Goal: Task Accomplishment & Management: Complete application form

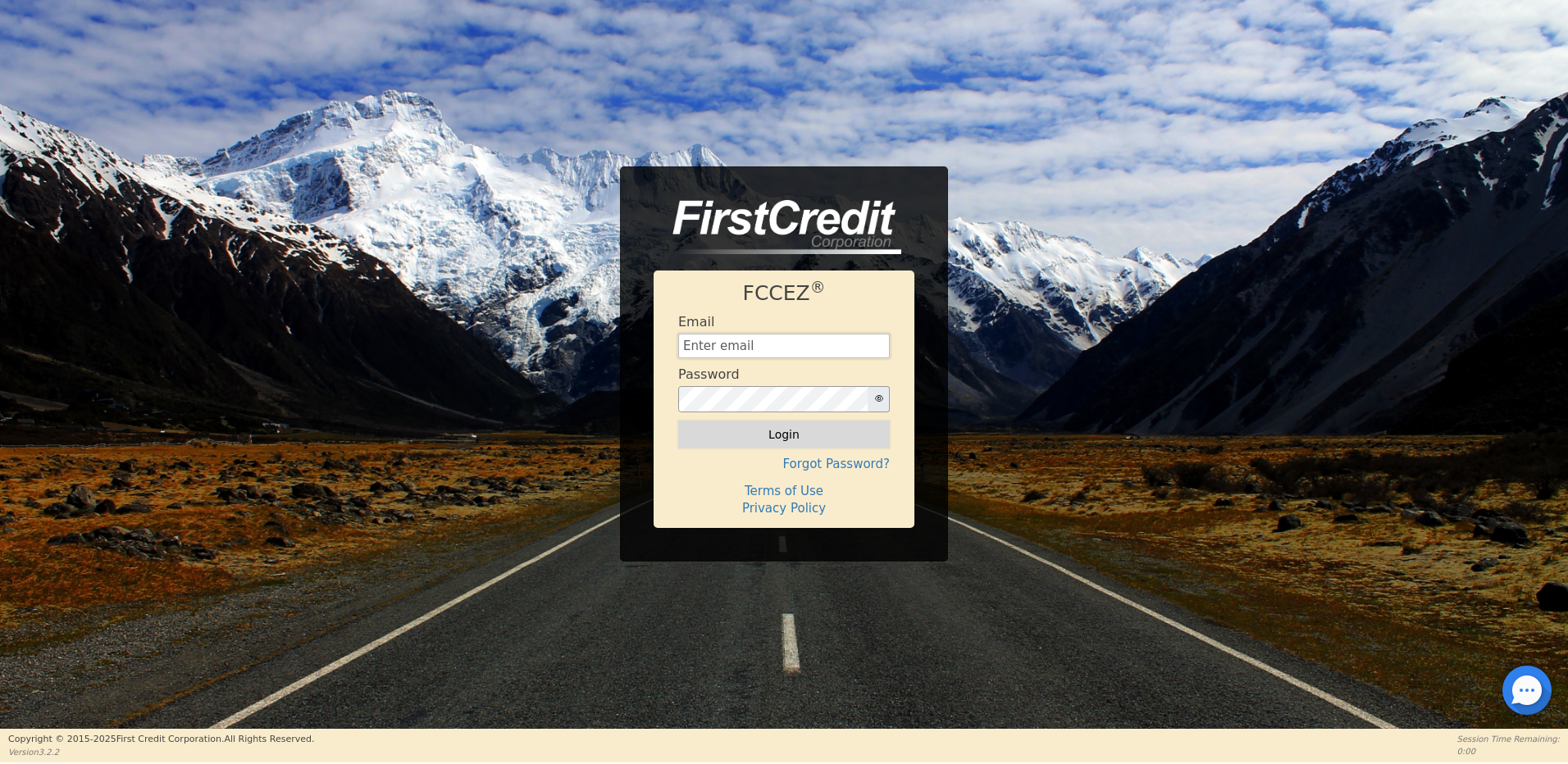
type input "[EMAIL_ADDRESS][DOMAIN_NAME]"
click at [779, 435] on button "Login" at bounding box center [784, 434] width 211 height 28
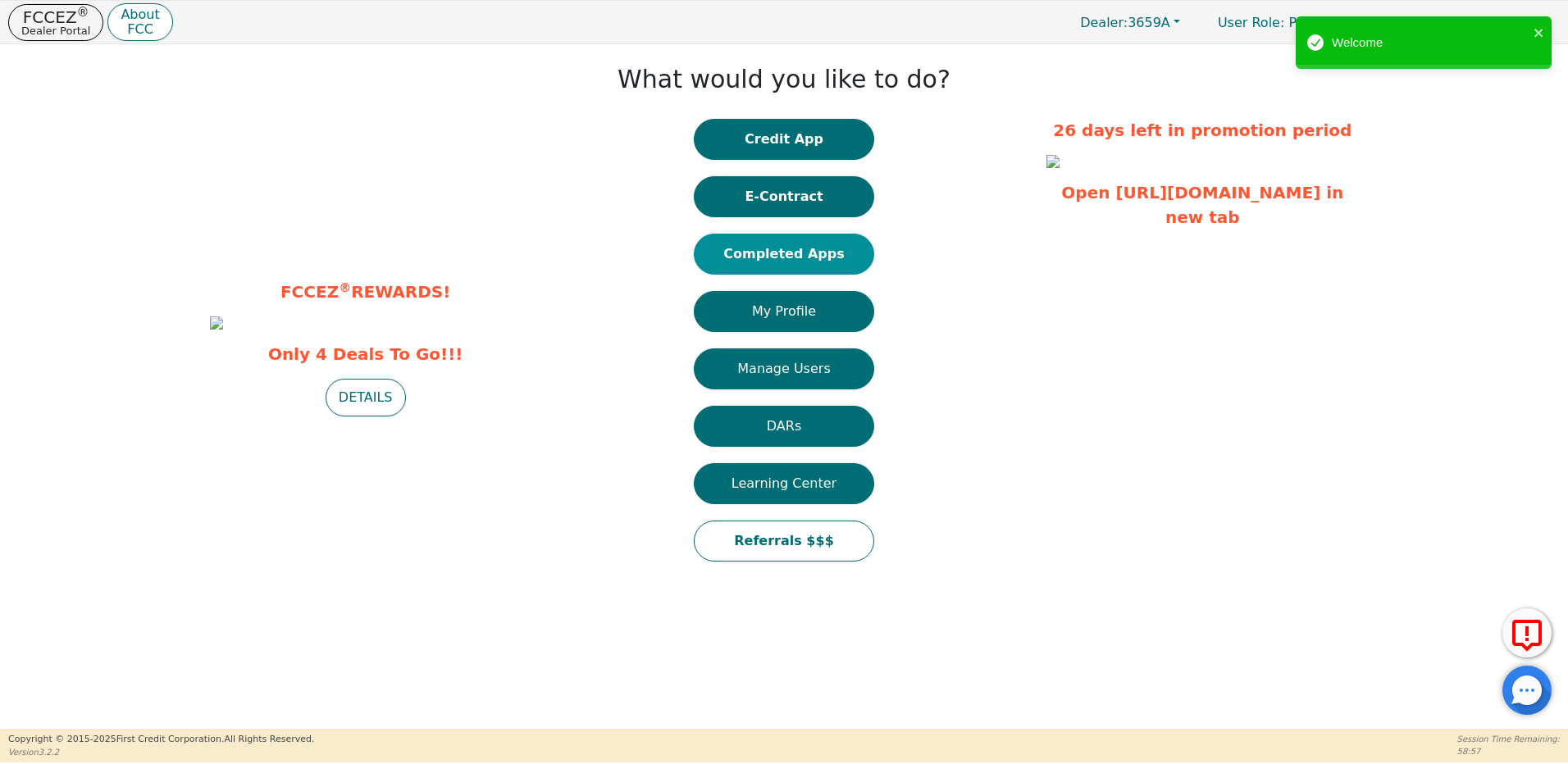
click at [799, 257] on button "Completed Apps" at bounding box center [784, 254] width 181 height 41
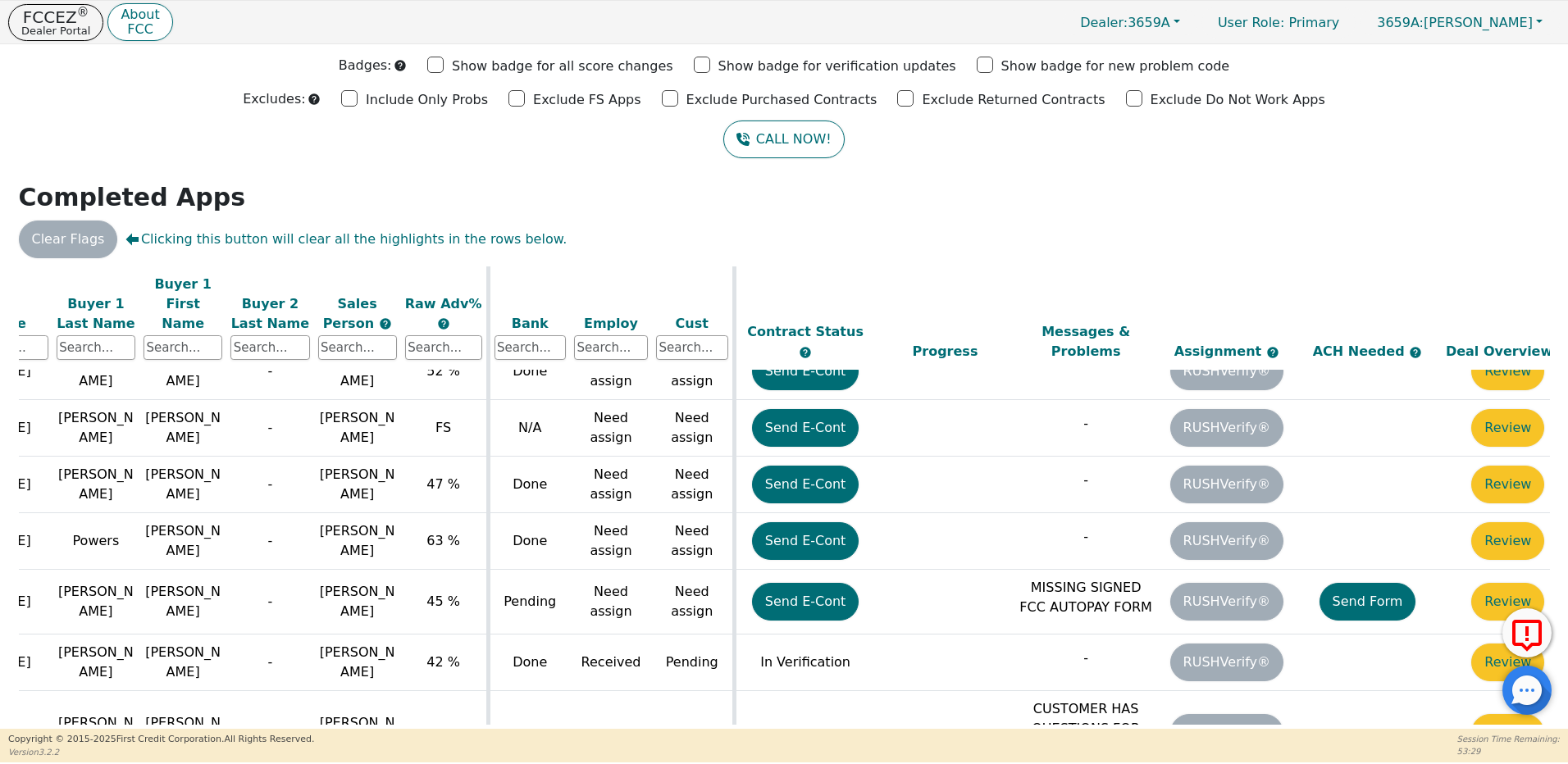
scroll to position [1513, 267]
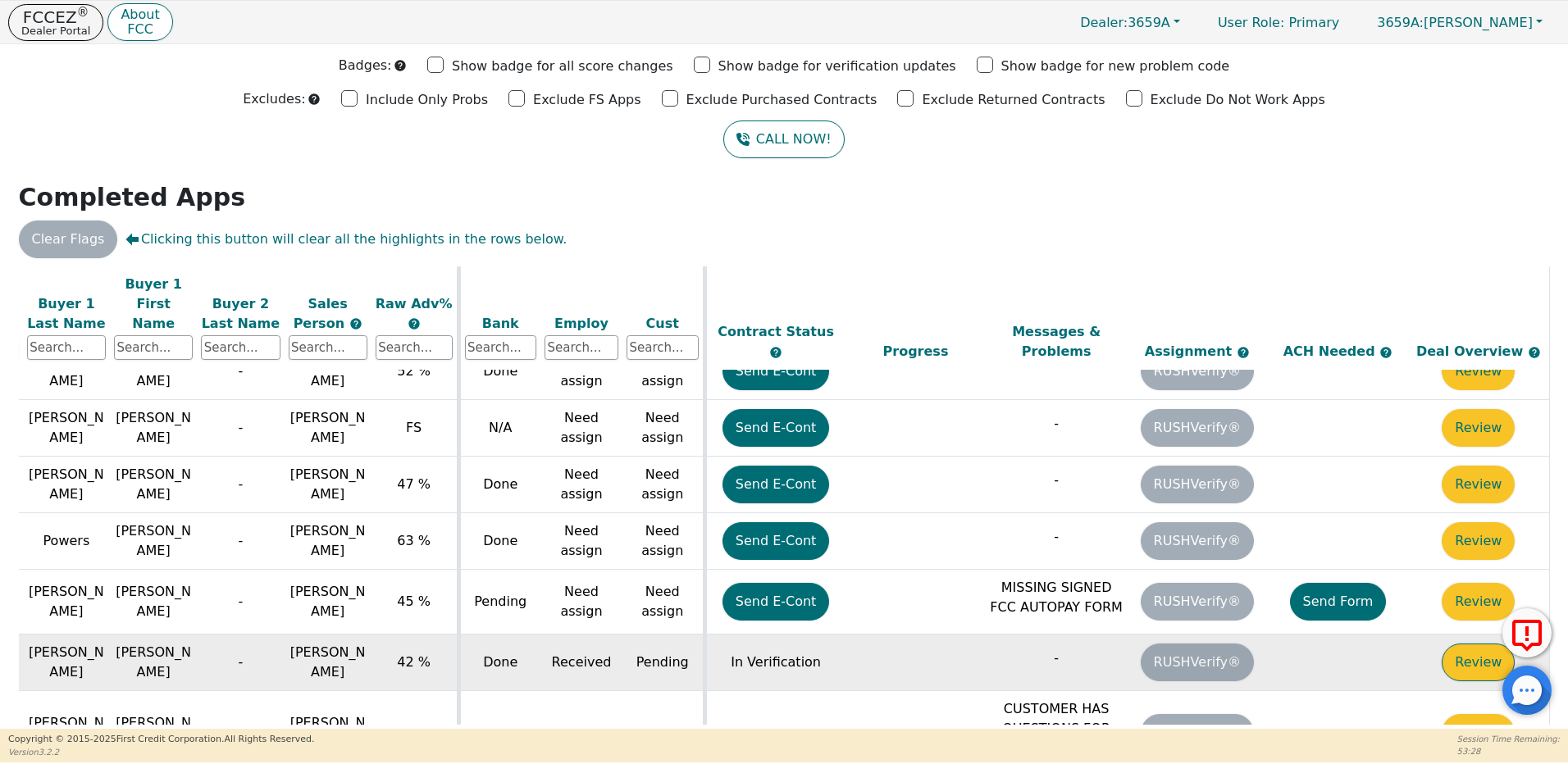
click at [1455, 644] on button "Review" at bounding box center [1478, 662] width 73 height 38
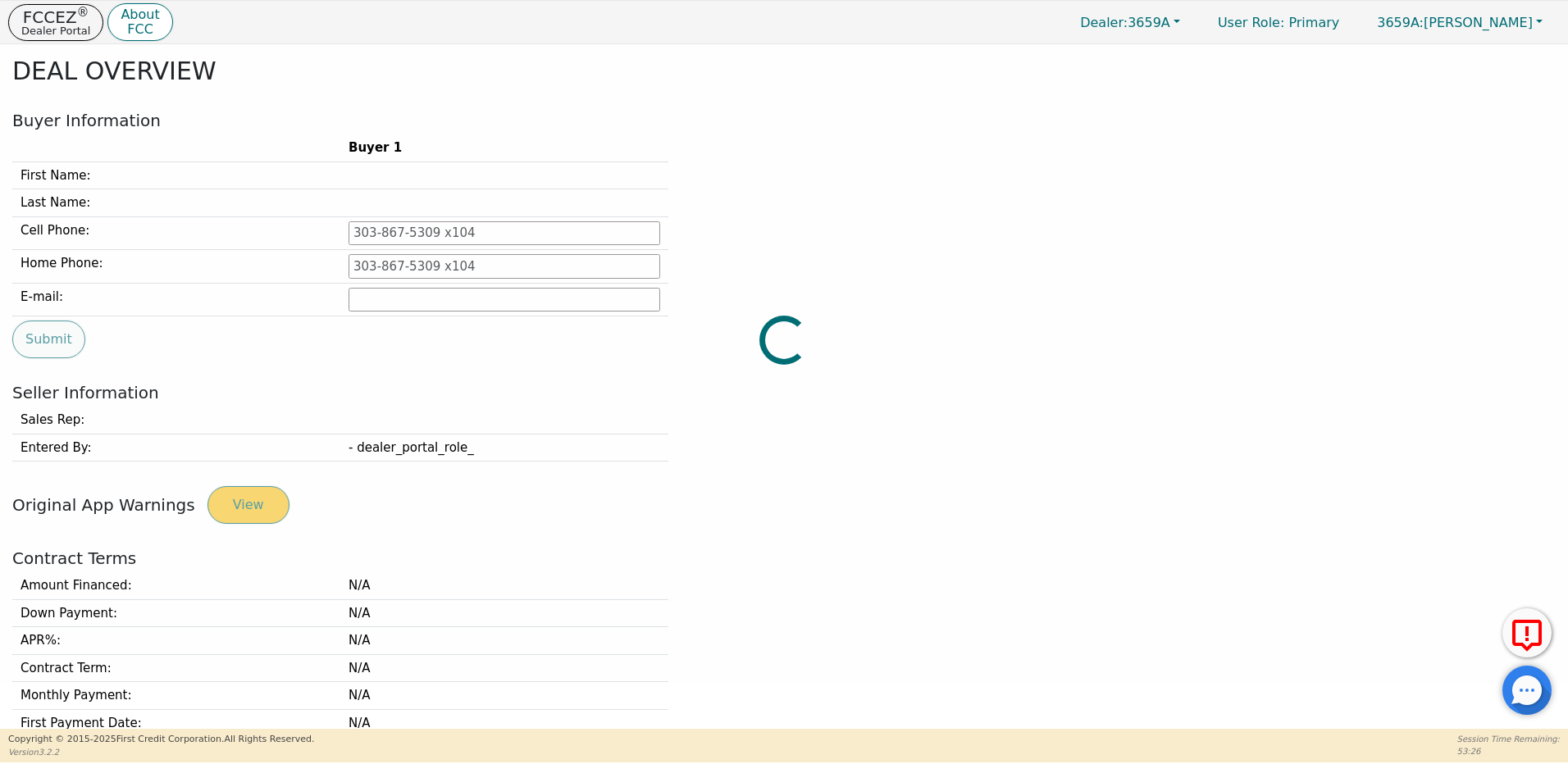
type input "[PHONE_NUMBER]"
type input "[PERSON_NAME][EMAIL_ADDRESS][PERSON_NAME][DOMAIN_NAME]"
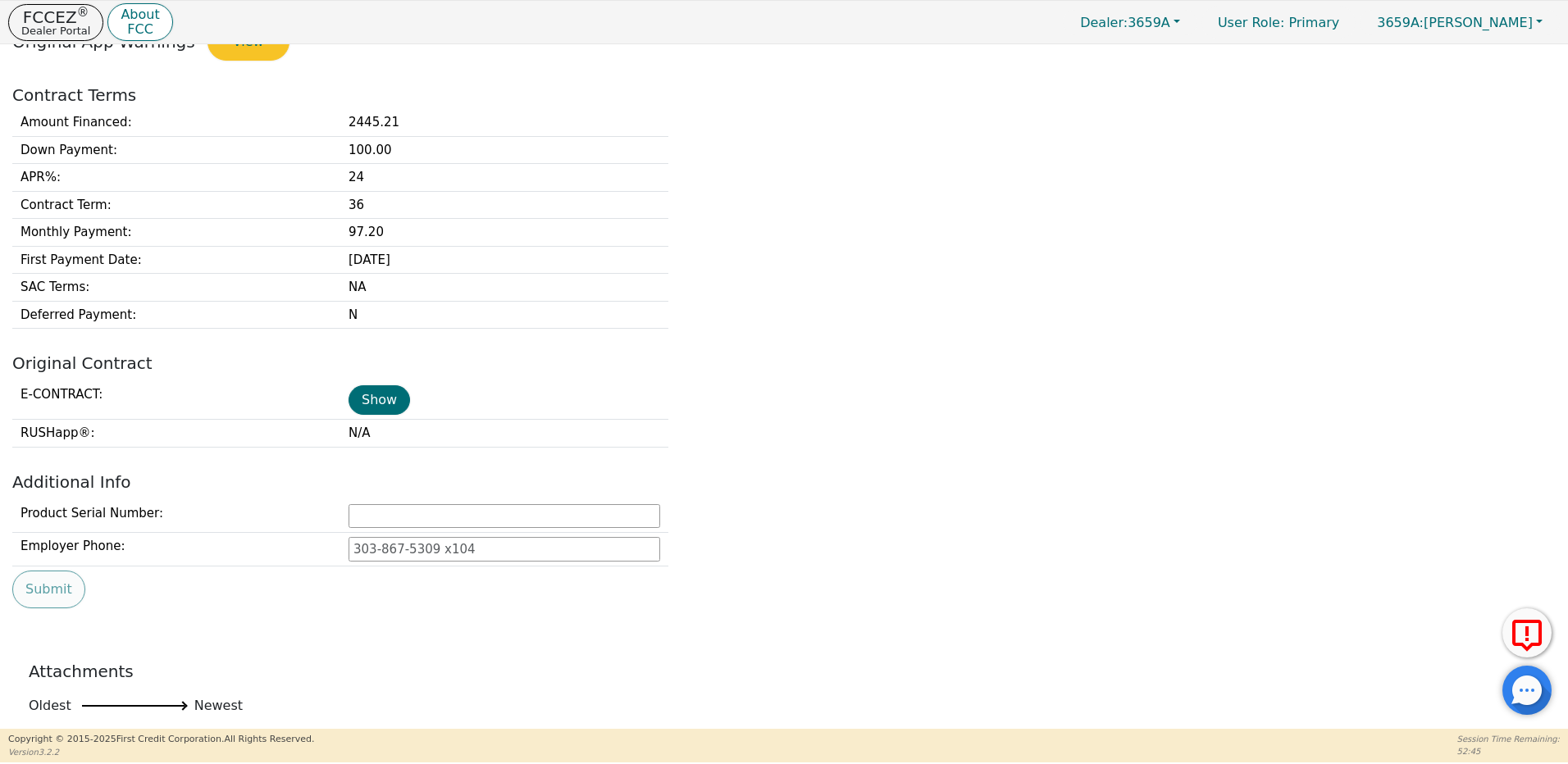
scroll to position [537, 0]
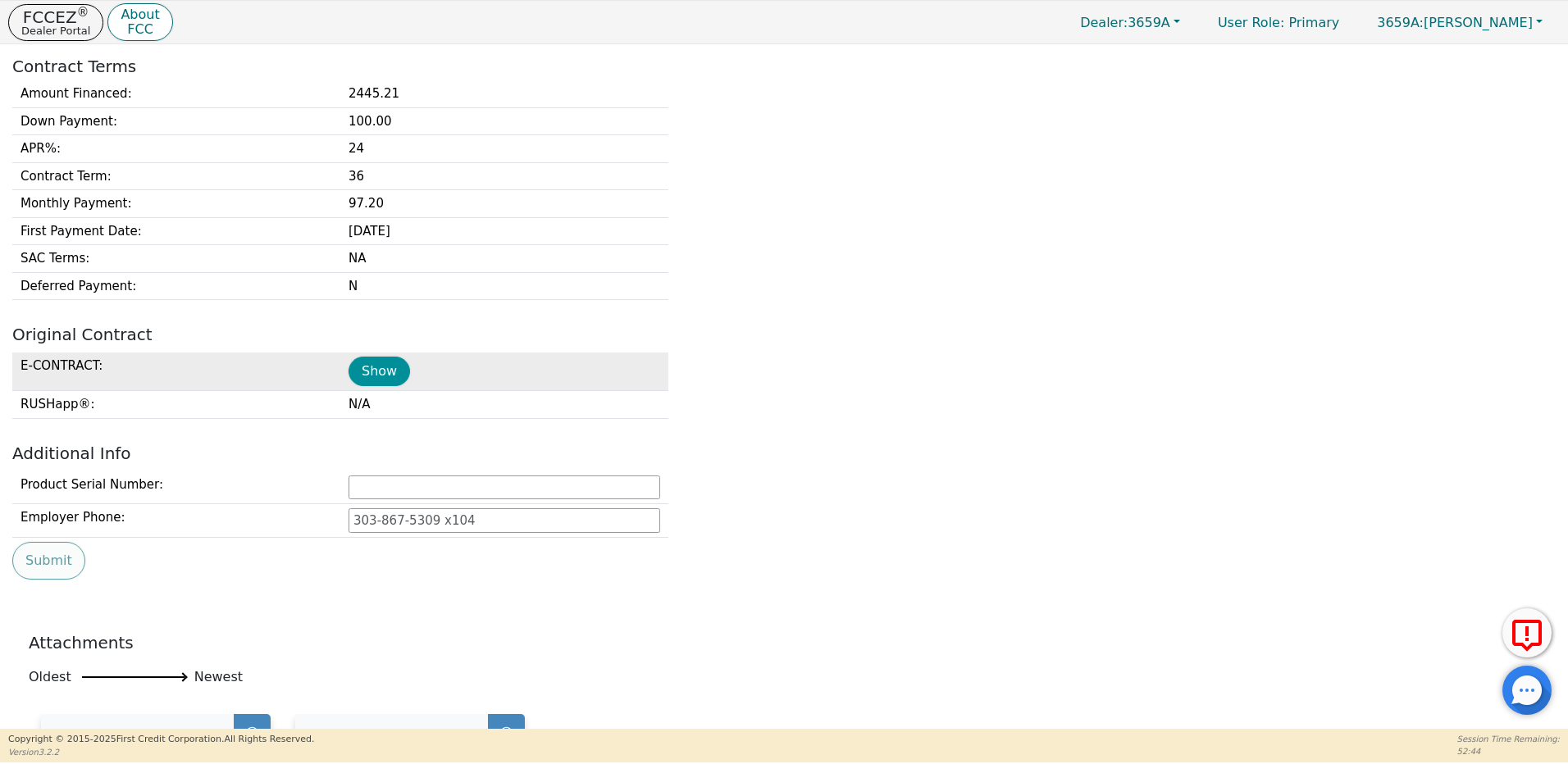
click at [387, 374] on button "Show" at bounding box center [379, 372] width 61 height 30
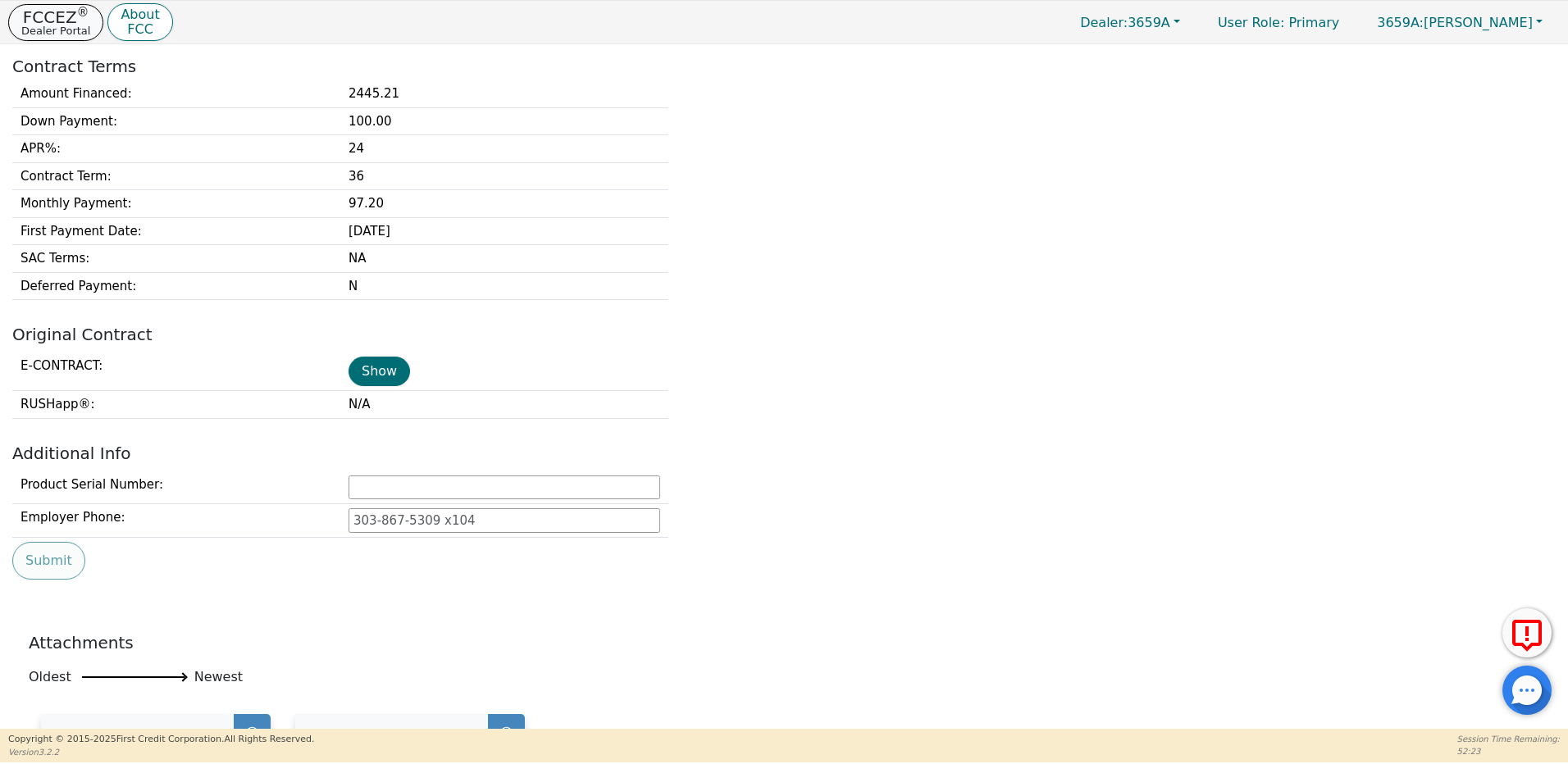
click at [59, 21] on p "FCCEZ ®" at bounding box center [55, 17] width 69 height 17
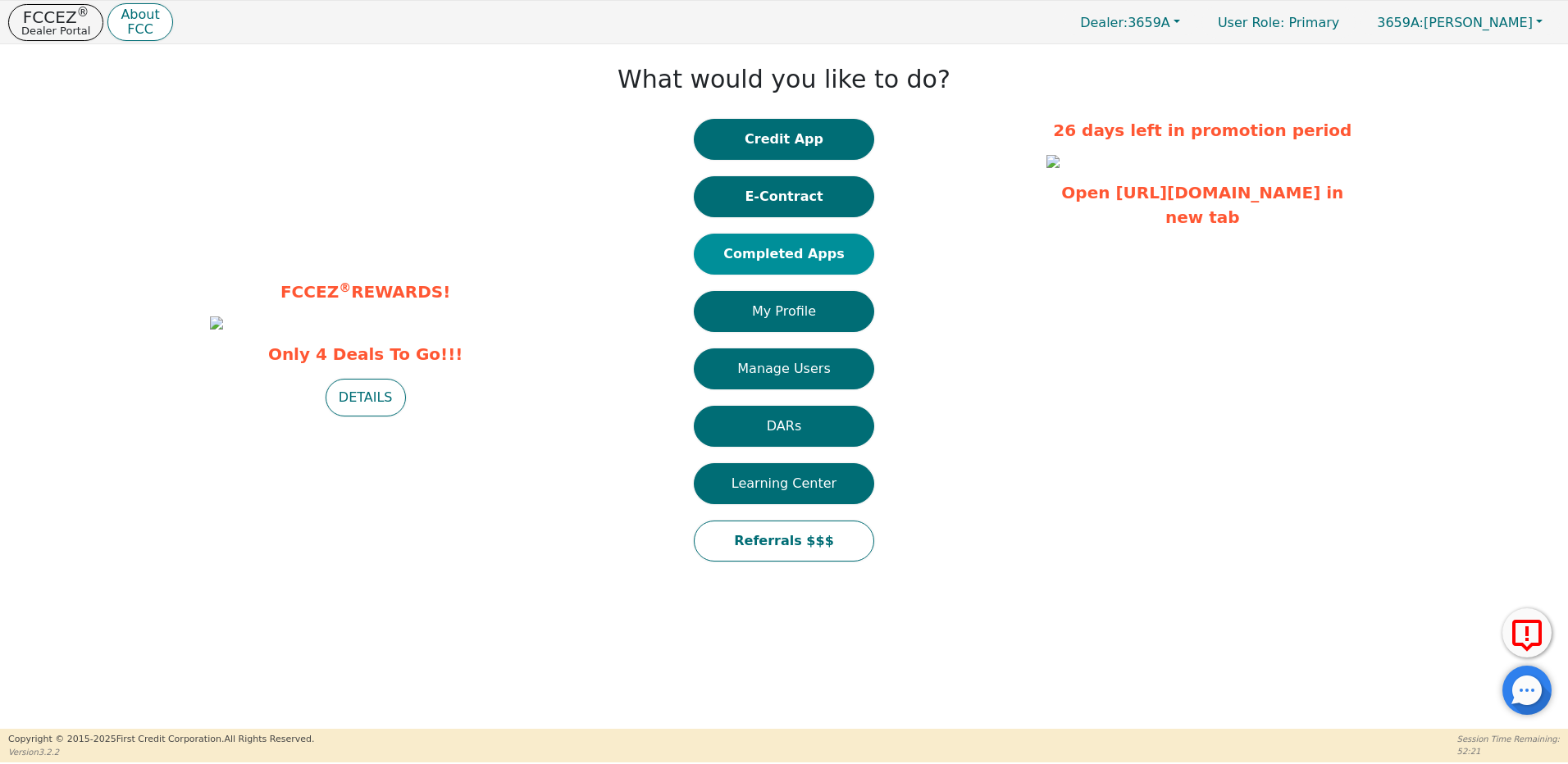
click at [800, 255] on button "Completed Apps" at bounding box center [784, 254] width 181 height 41
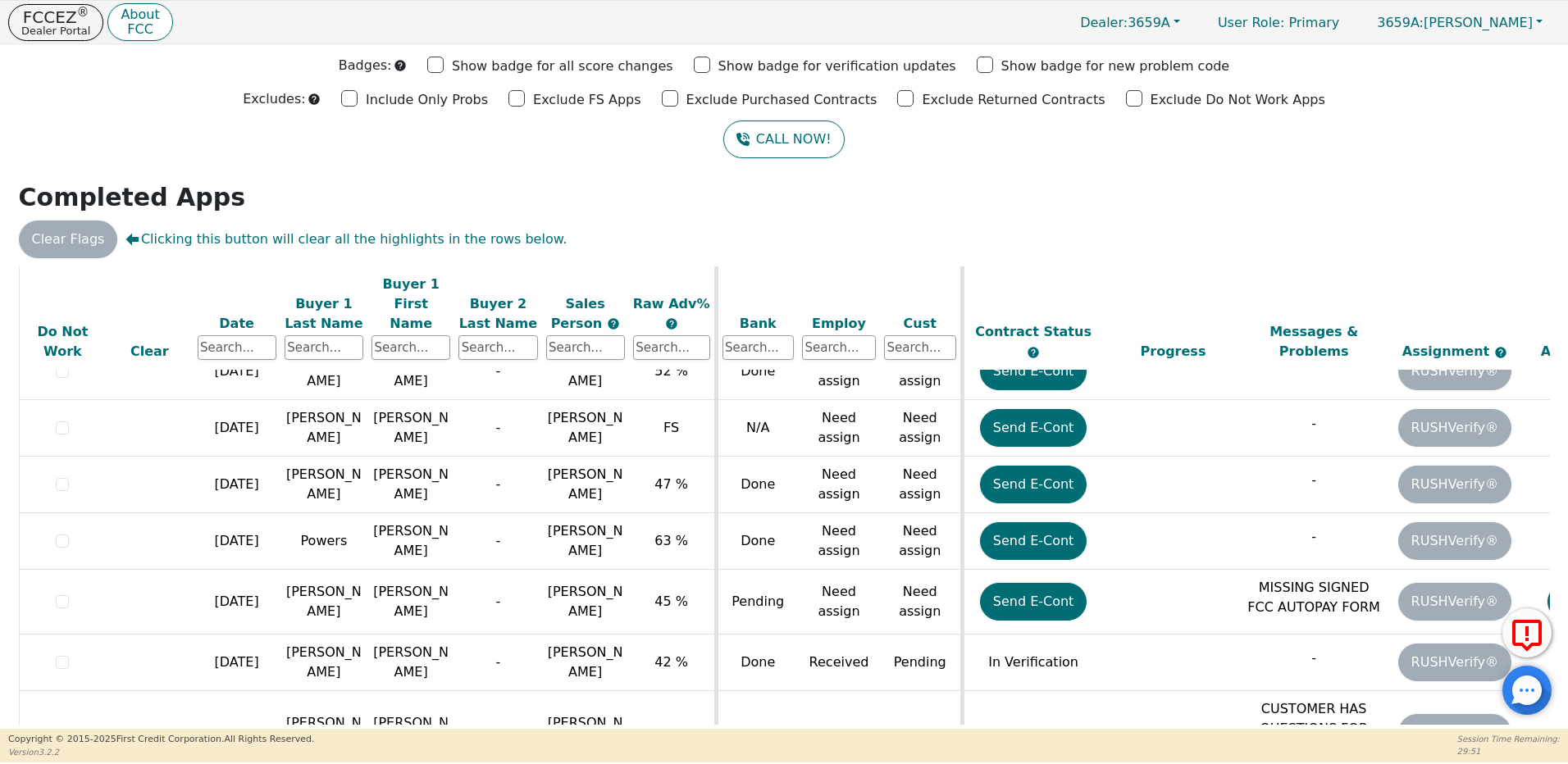
scroll to position [1513, 0]
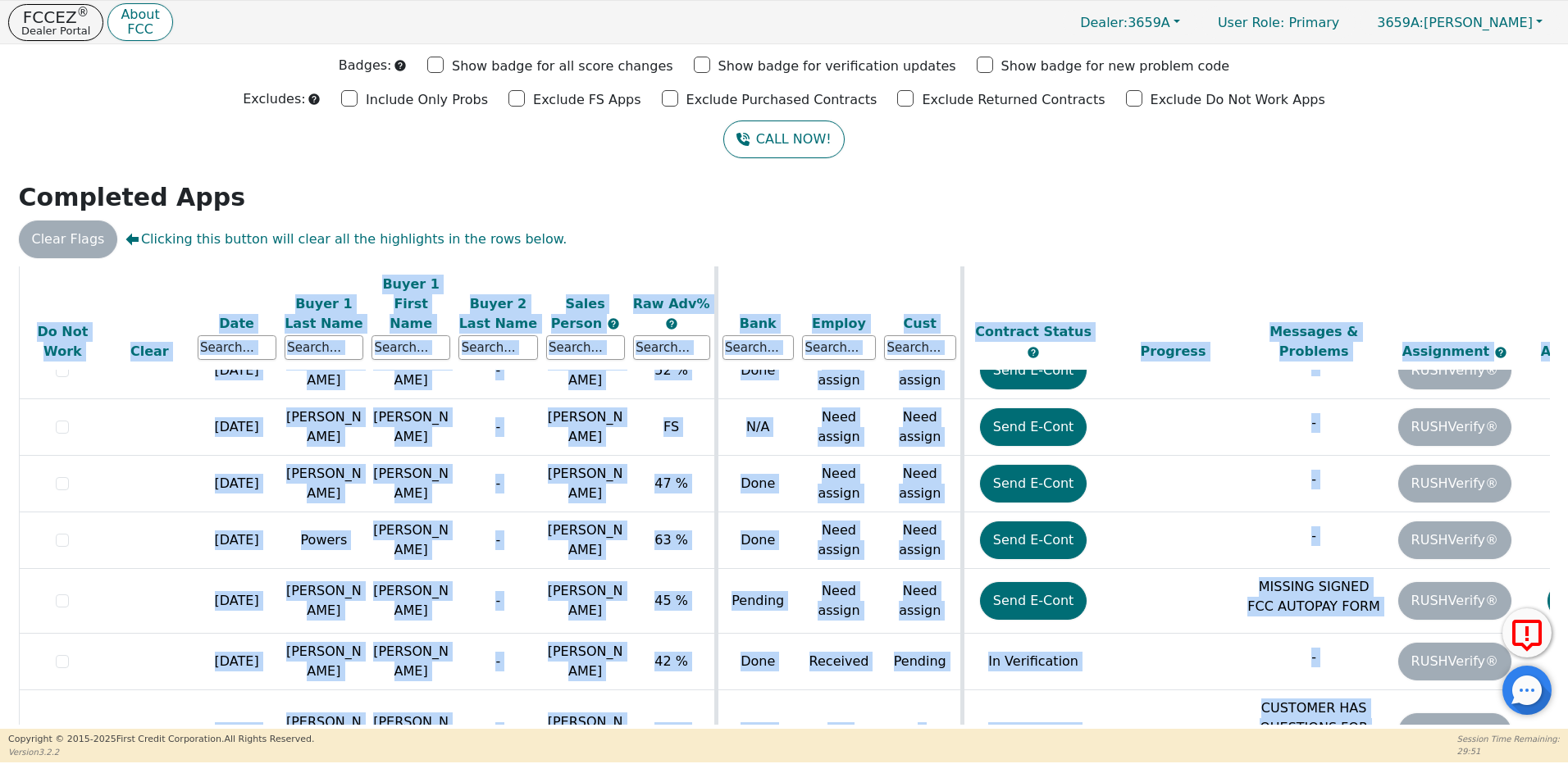
drag, startPoint x: 1193, startPoint y: 718, endPoint x: 1425, endPoint y: 706, distance: 232.3
click at [1445, 706] on div "ALL VALUES ON THIS PAGE ARE UPDATED IN REAL TIME VERIFICATION STATUS Do Not Wor…" at bounding box center [784, 495] width 1530 height 458
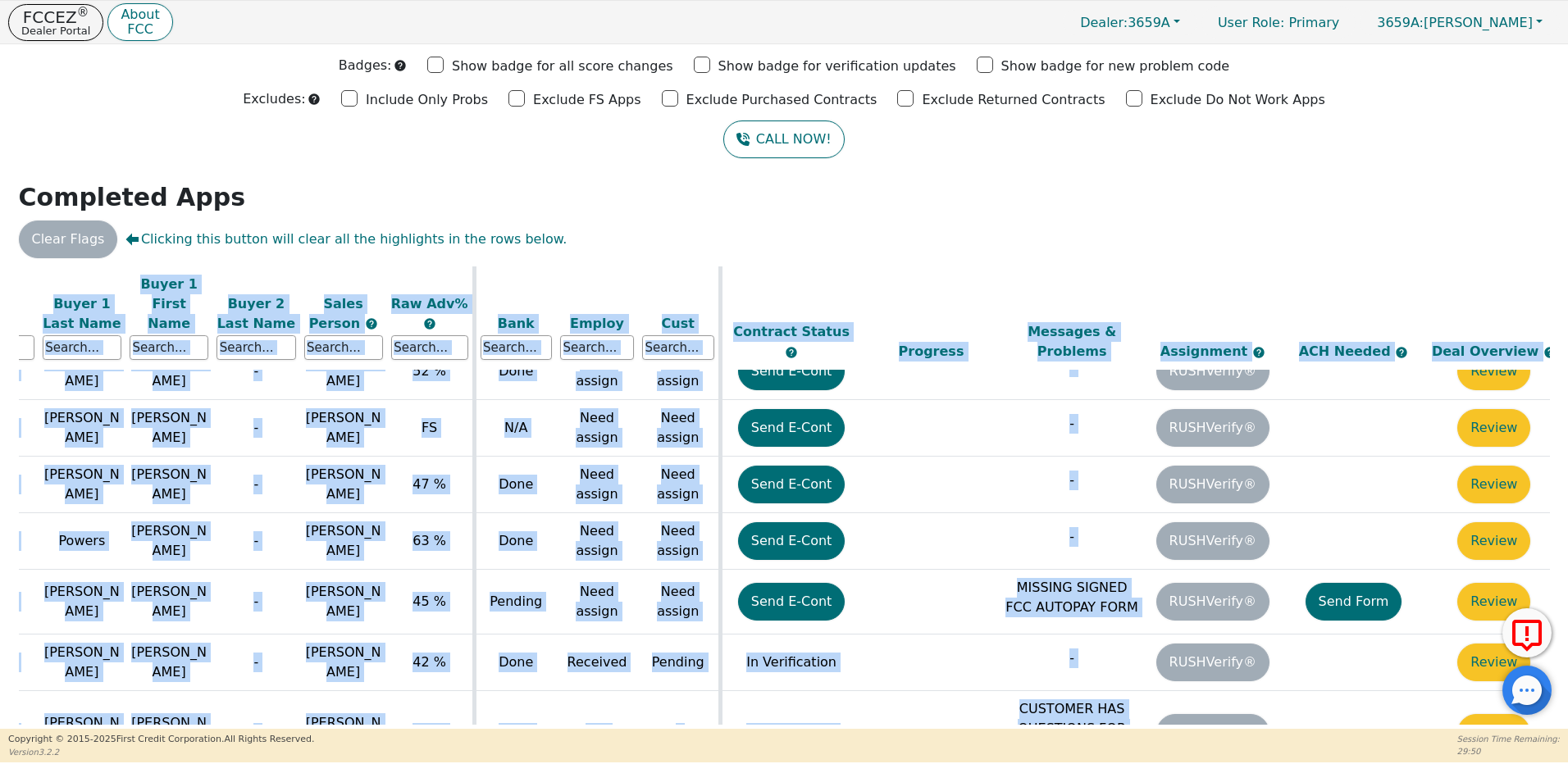
scroll to position [1513, 267]
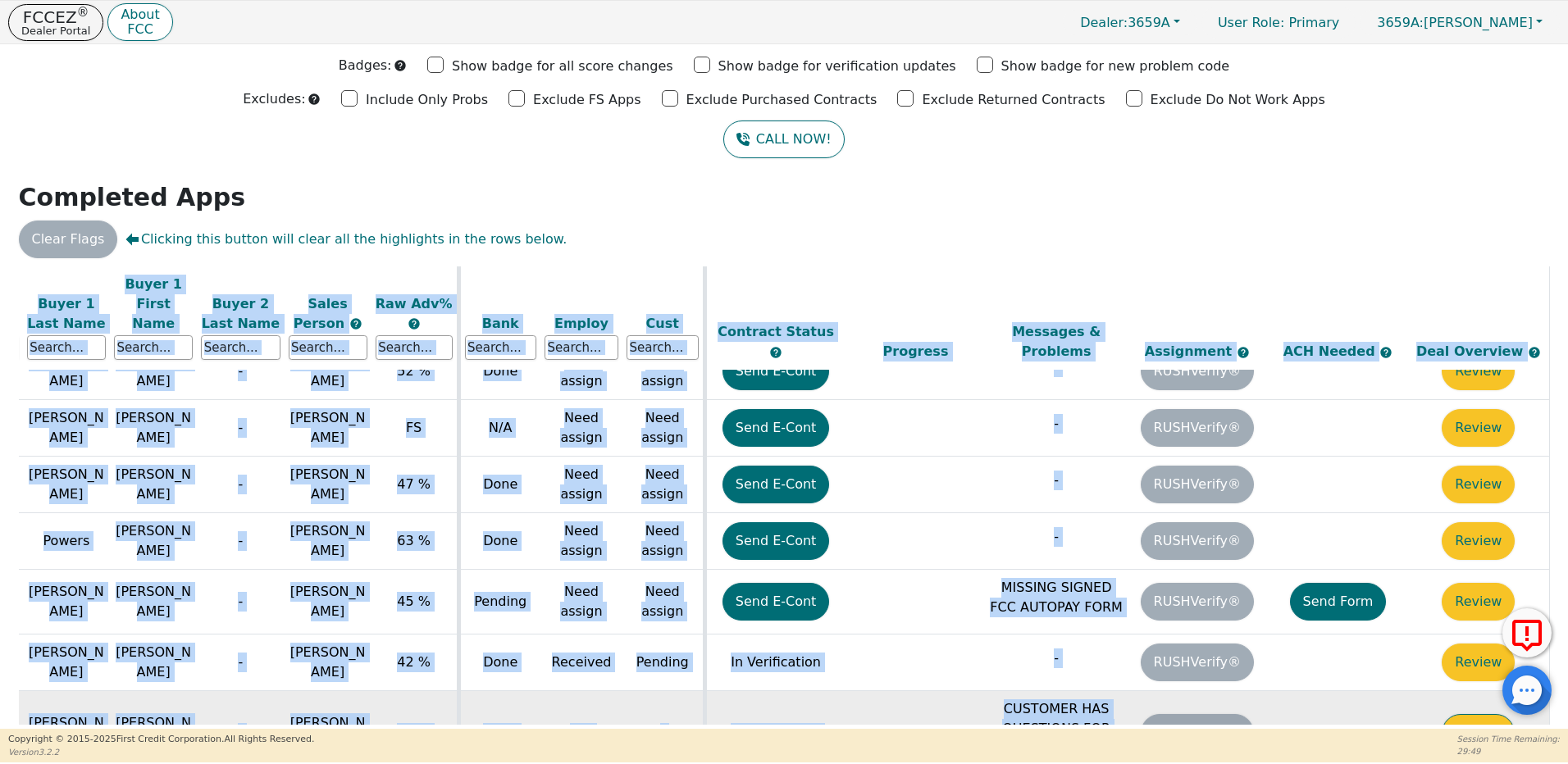
click at [1460, 713] on button "Review" at bounding box center [1478, 732] width 73 height 38
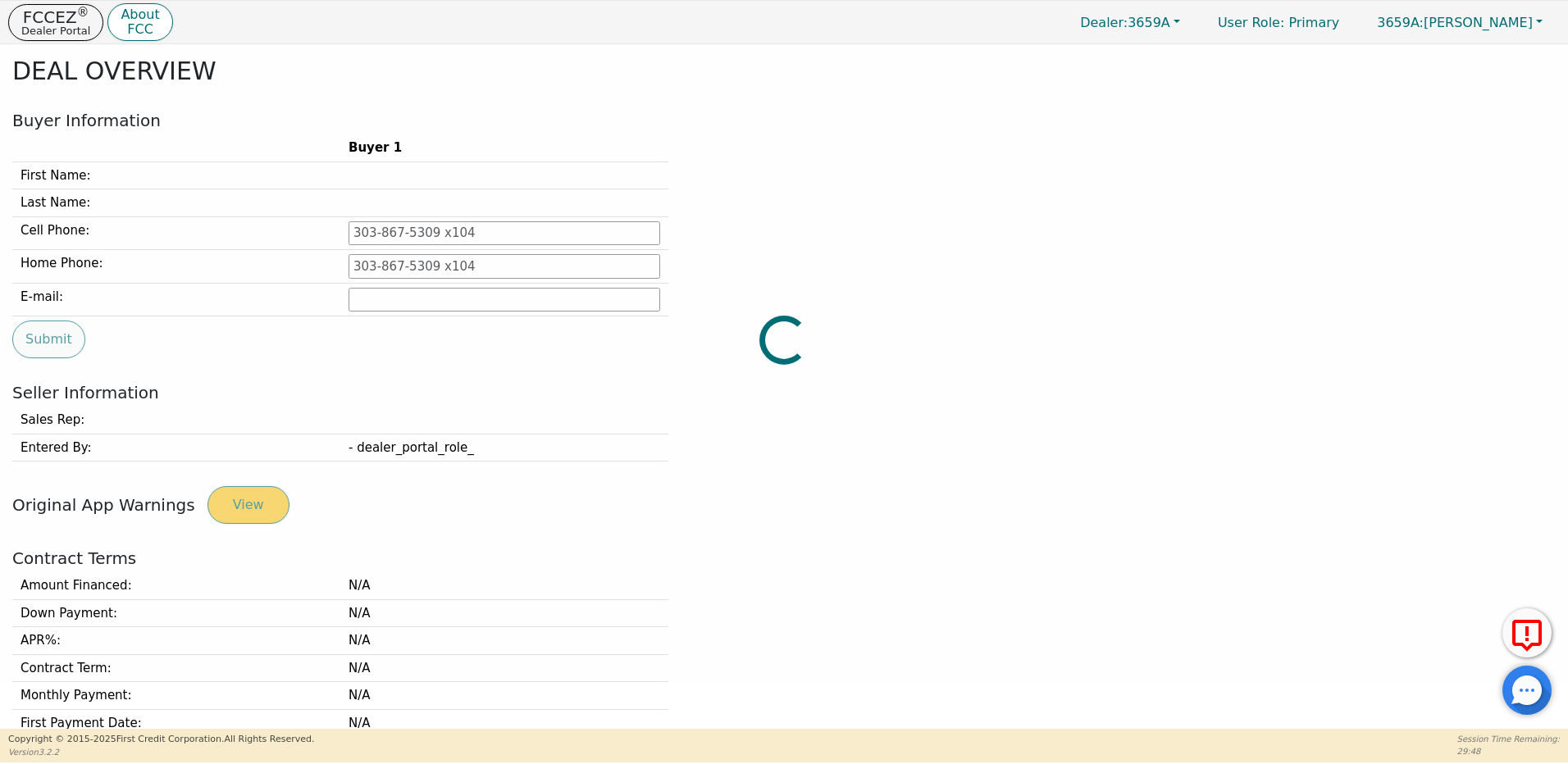
type input "[PHONE_NUMBER]"
type input "[EMAIL_ADDRESS][DOMAIN_NAME]"
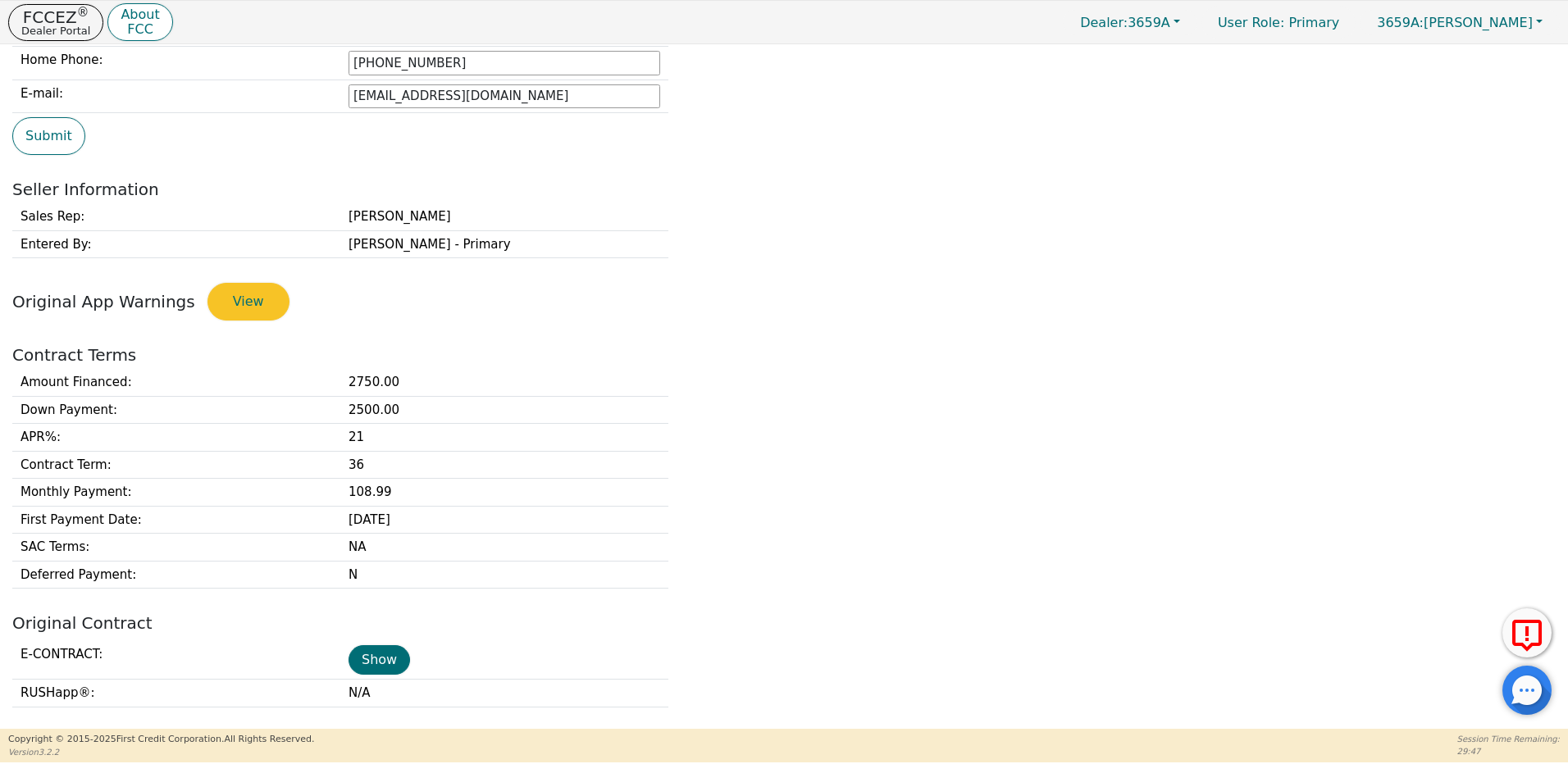
scroll to position [537, 0]
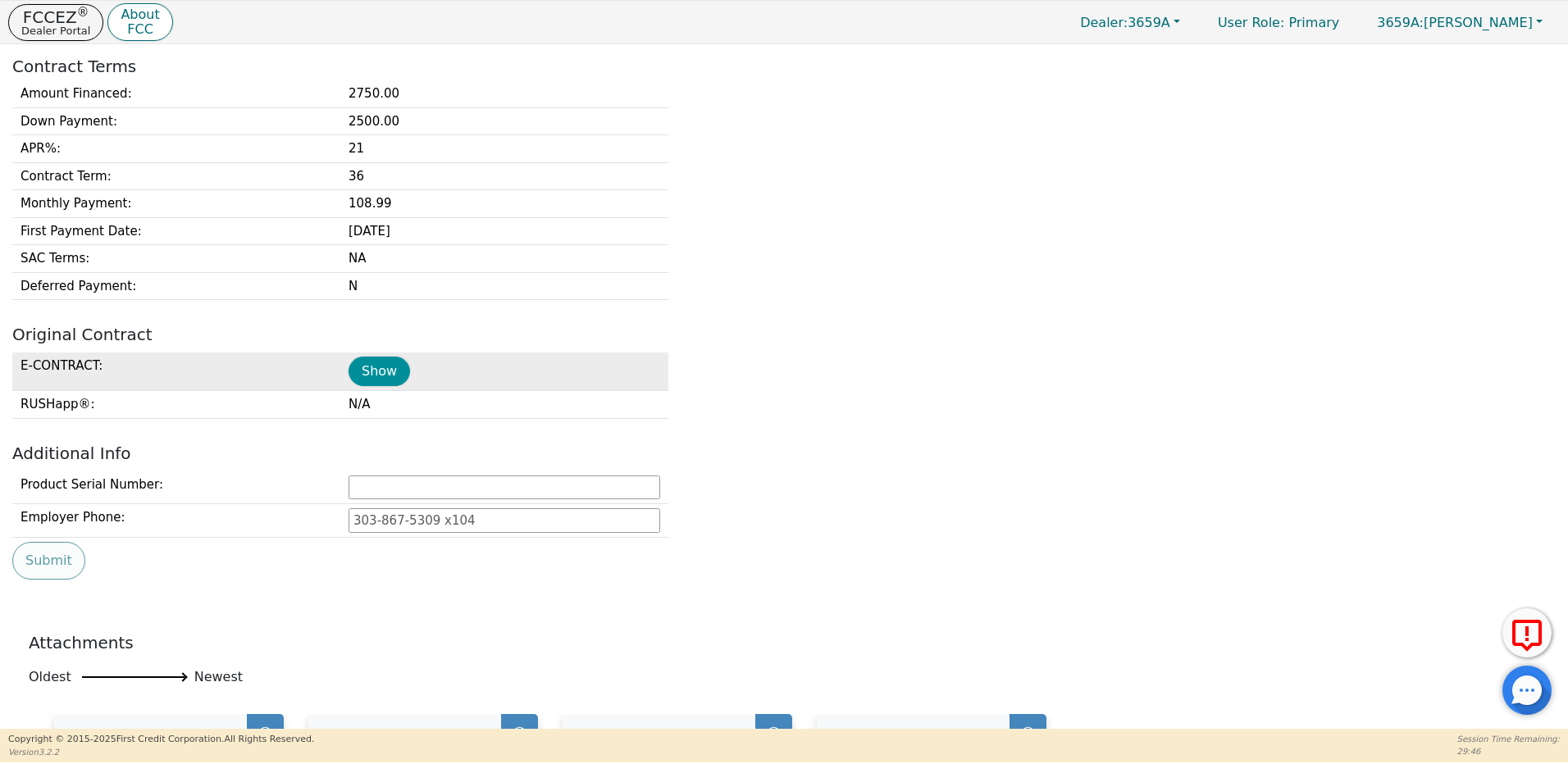
click at [391, 372] on button "Show" at bounding box center [379, 372] width 61 height 30
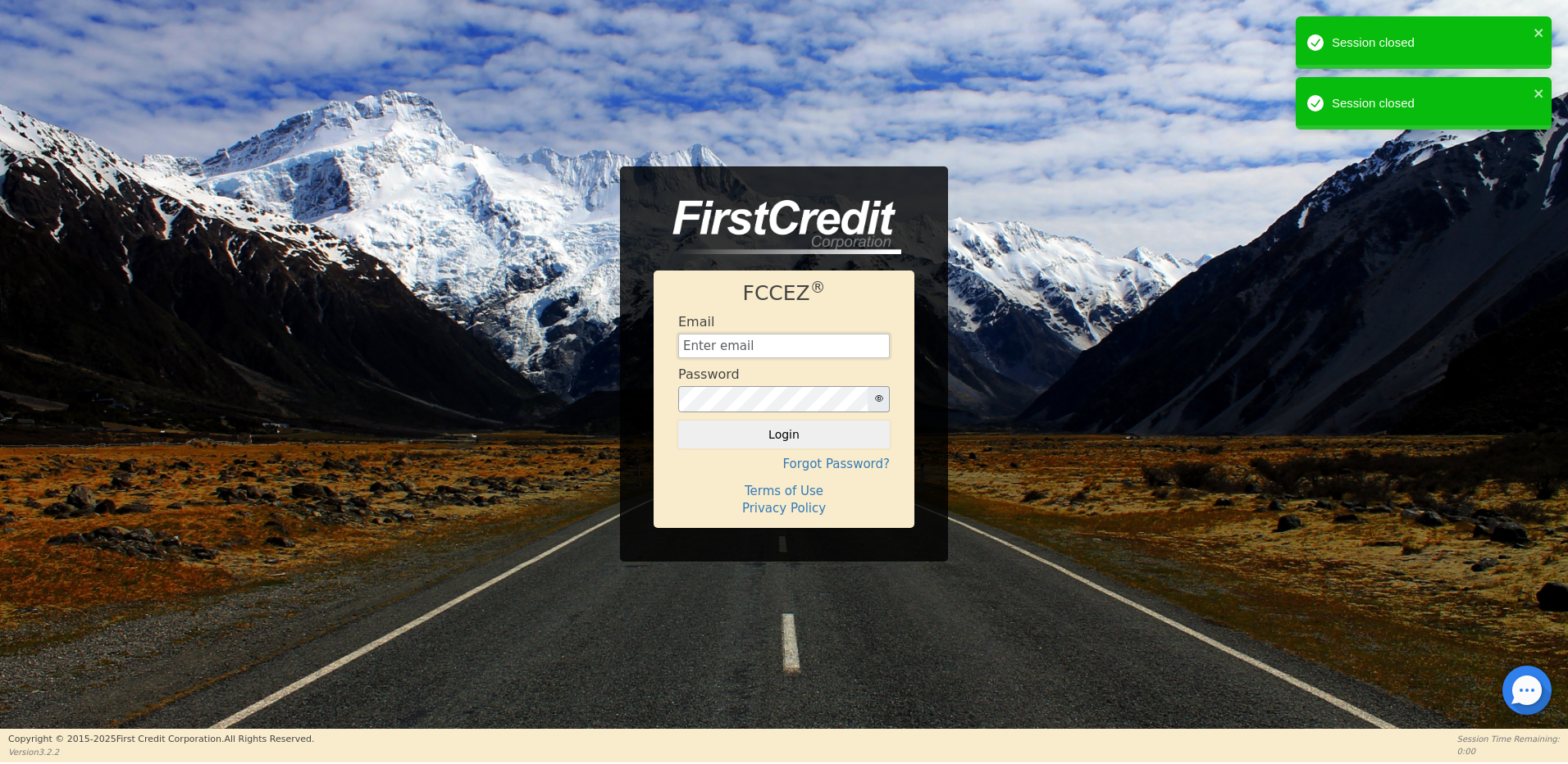
type input "[EMAIL_ADDRESS][DOMAIN_NAME]"
click at [784, 428] on button "Login" at bounding box center [784, 434] width 211 height 28
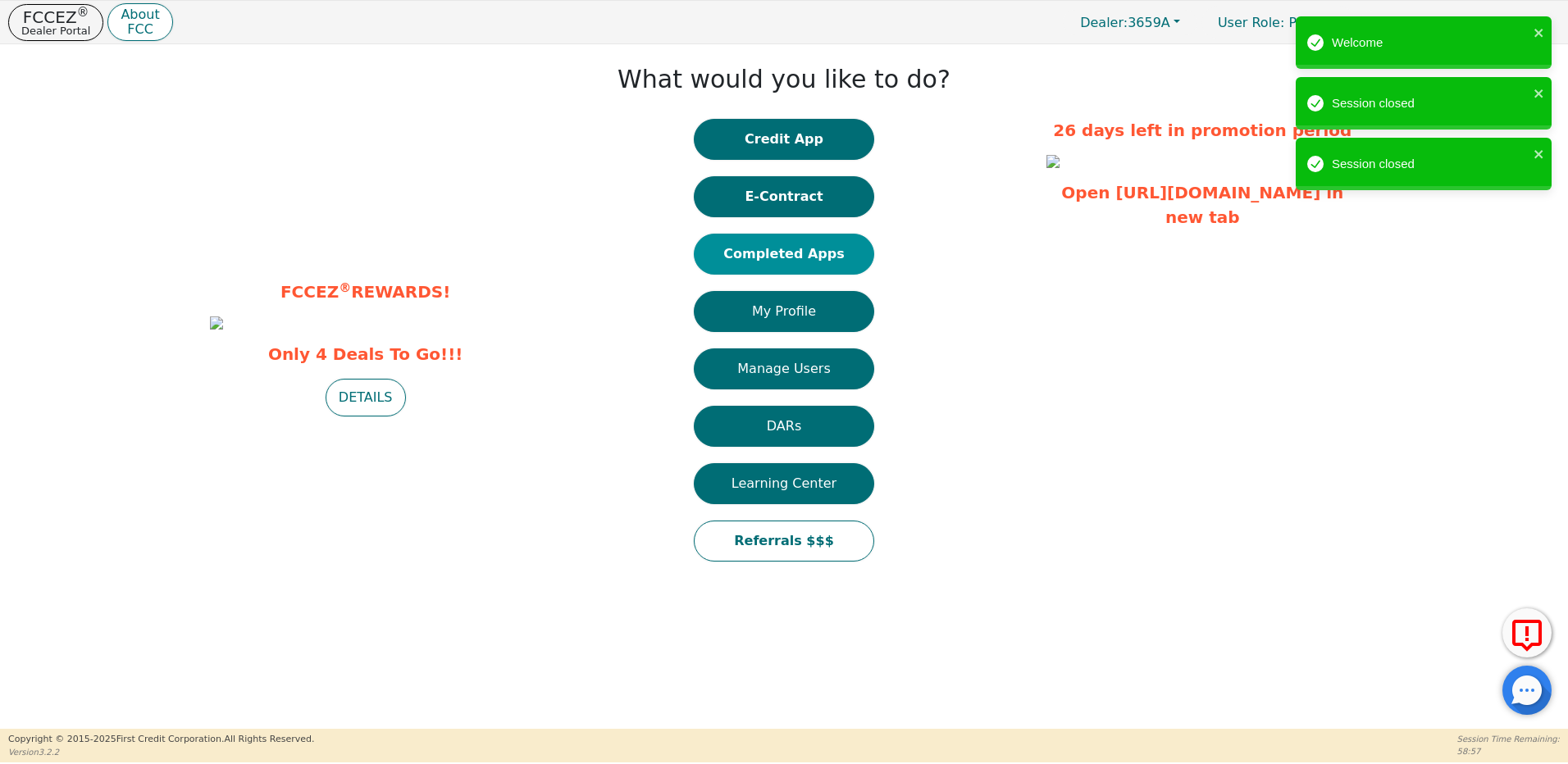
click at [831, 271] on button "Completed Apps" at bounding box center [784, 254] width 181 height 41
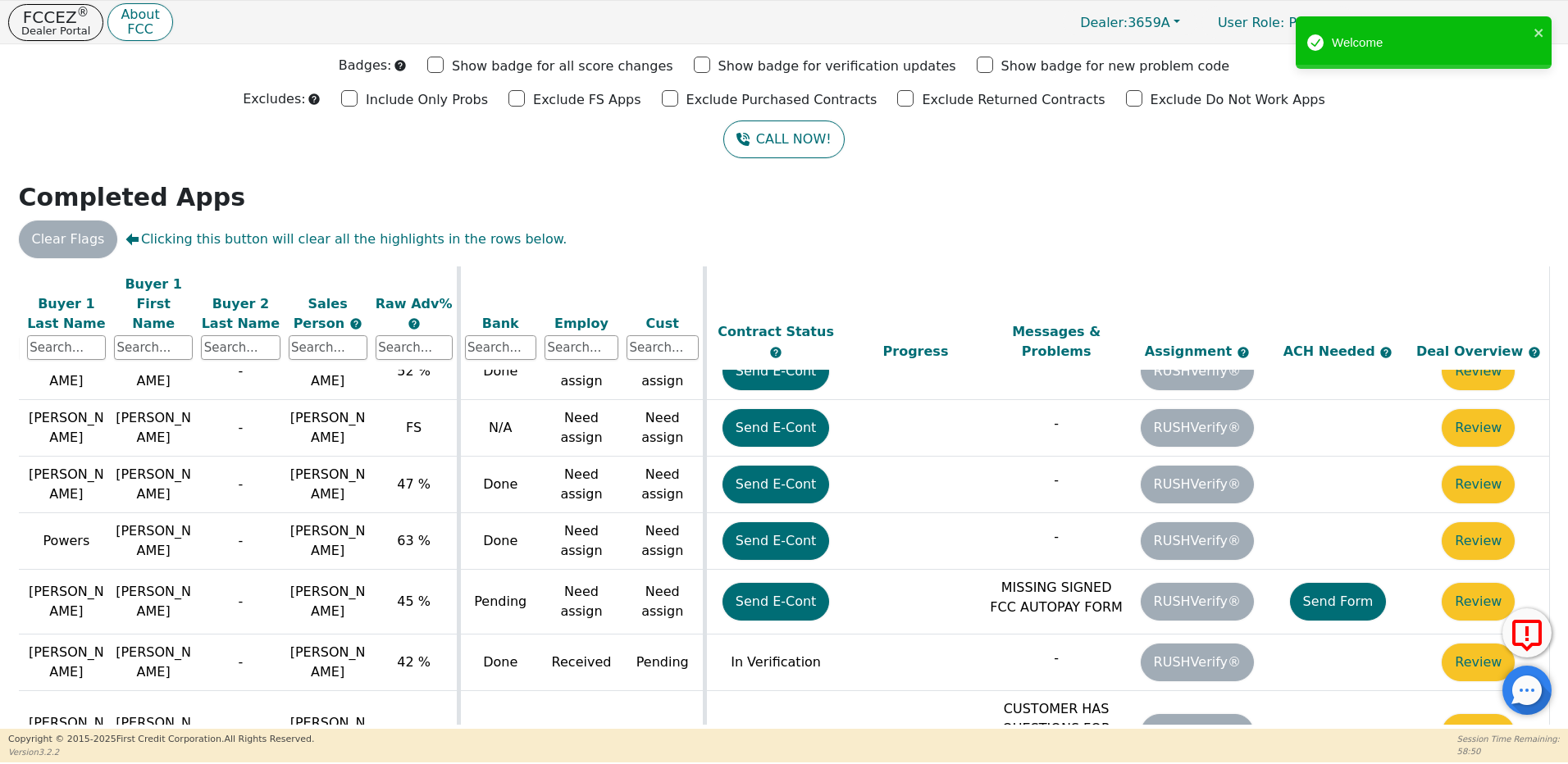
scroll to position [1513, 267]
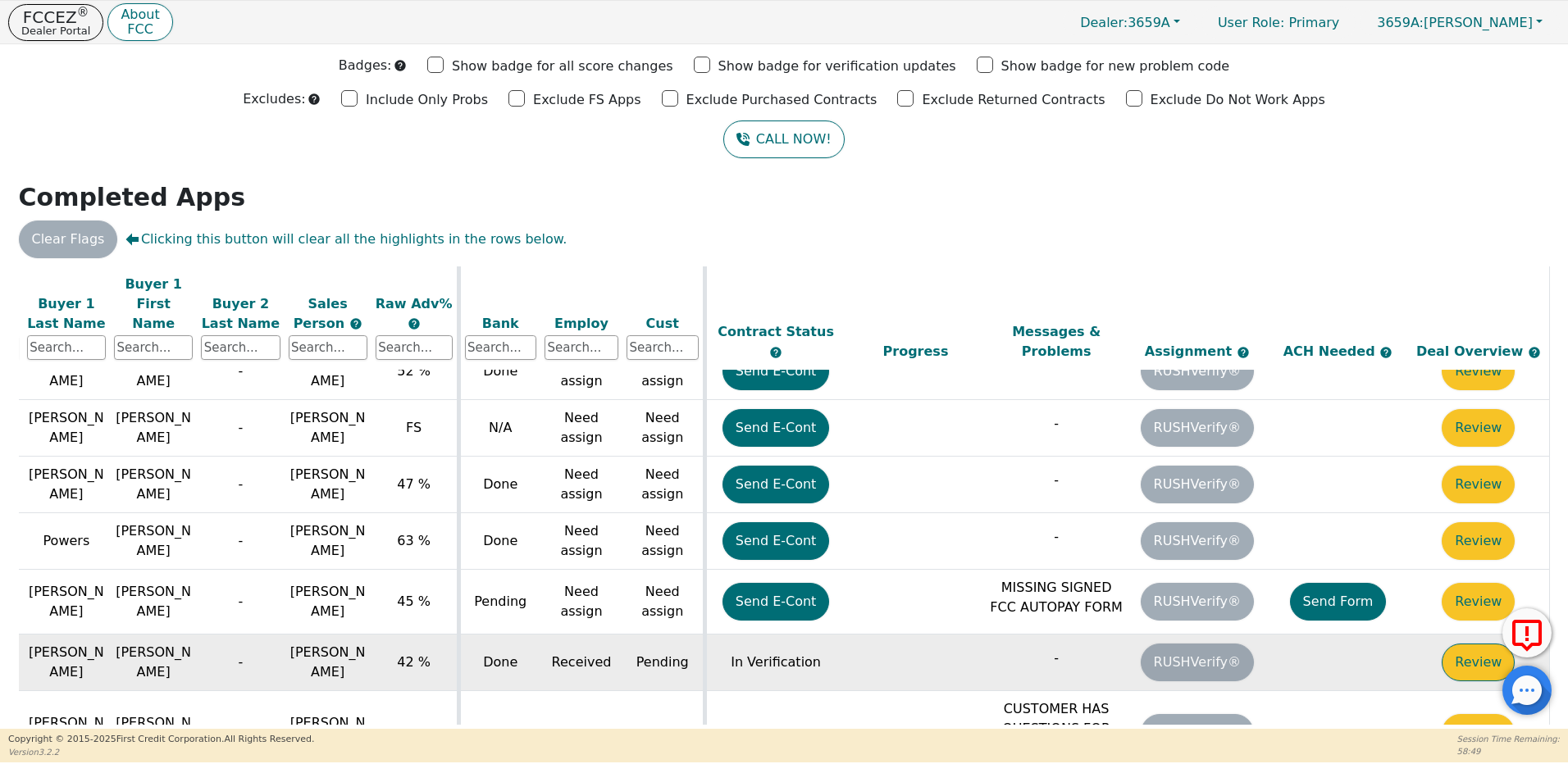
click at [1469, 644] on button "Review" at bounding box center [1478, 662] width 73 height 38
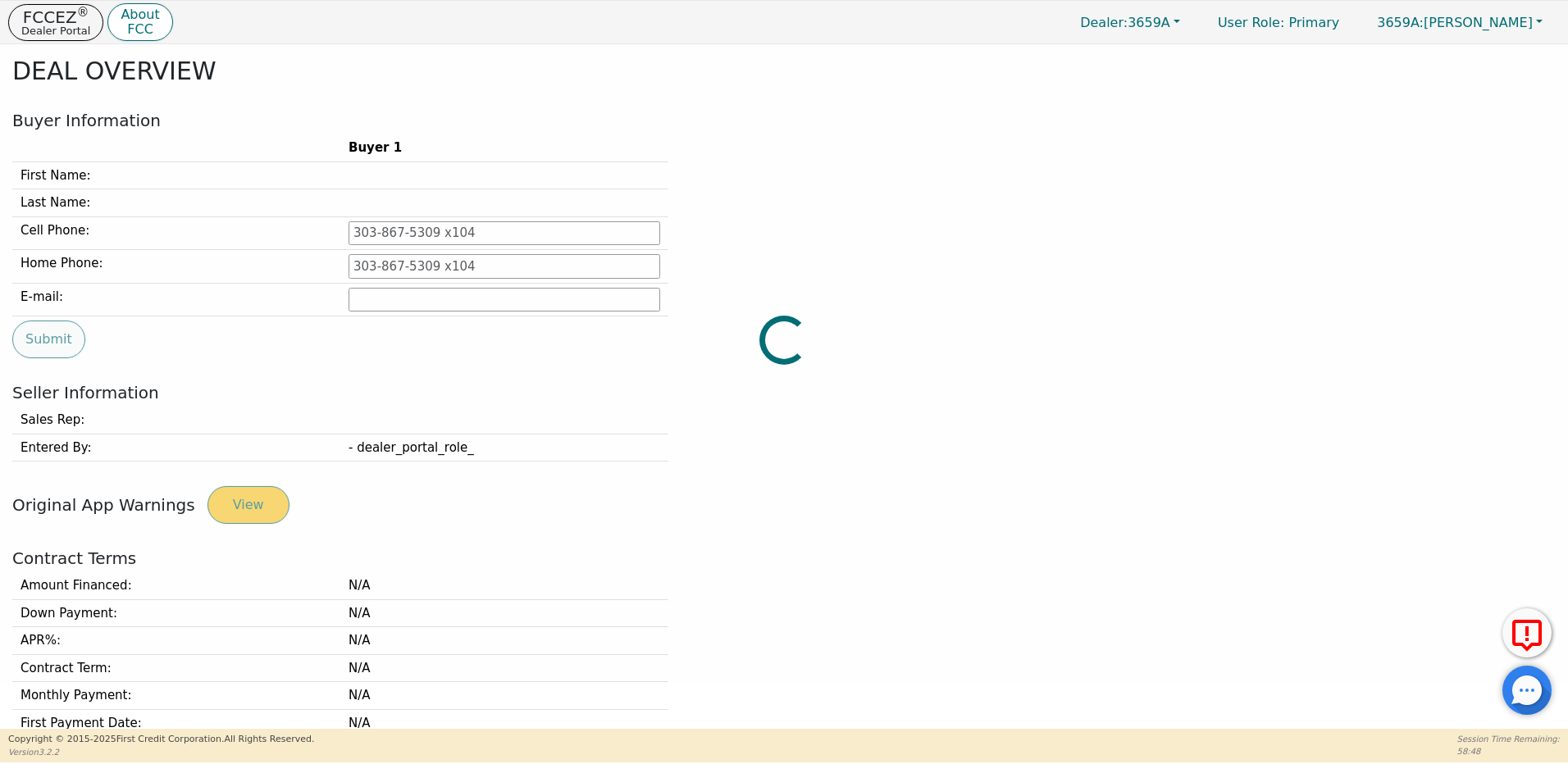
type input "[PHONE_NUMBER]"
type input "[PERSON_NAME][EMAIL_ADDRESS][PERSON_NAME][DOMAIN_NAME]"
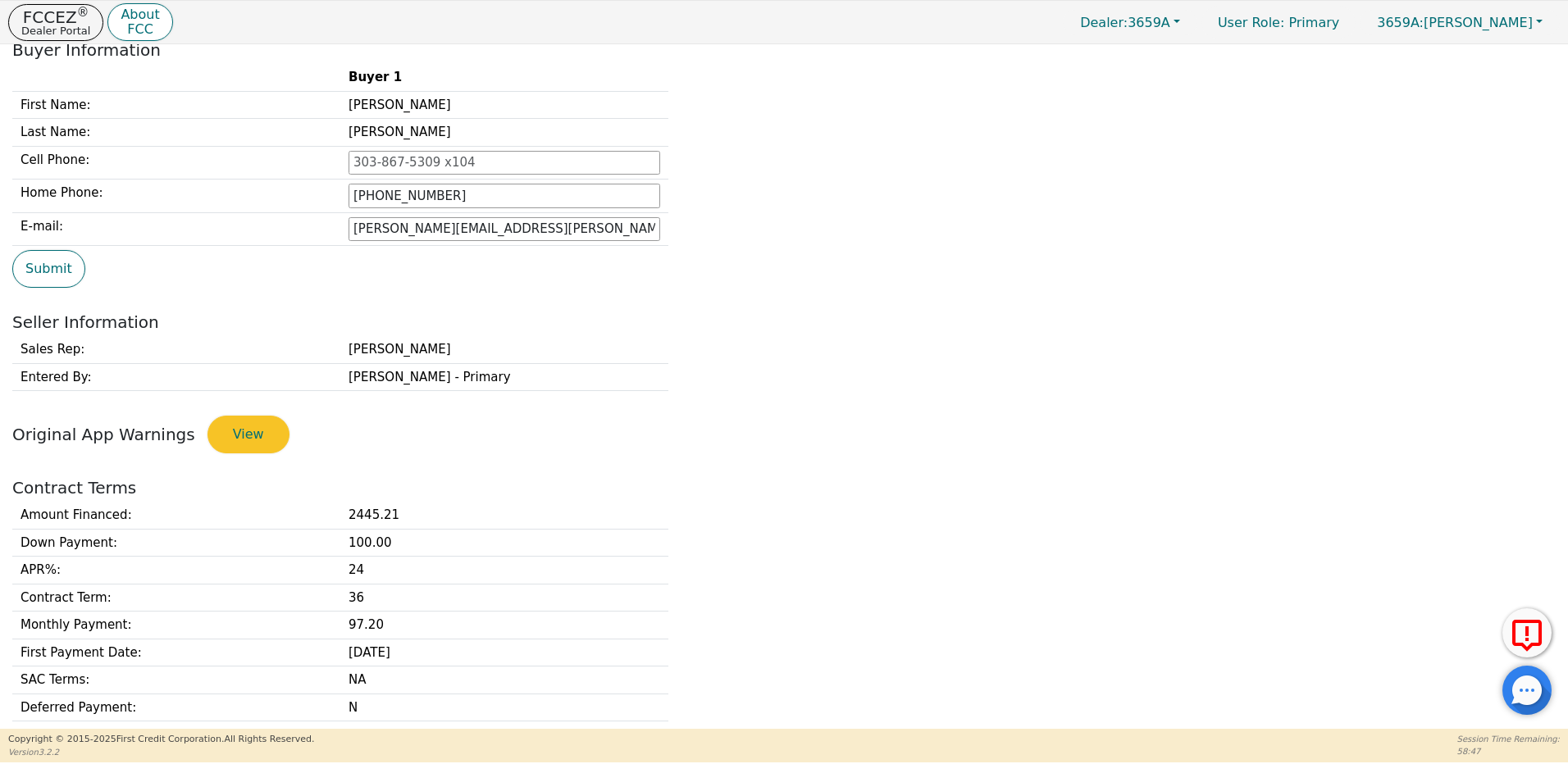
scroll to position [210, 0]
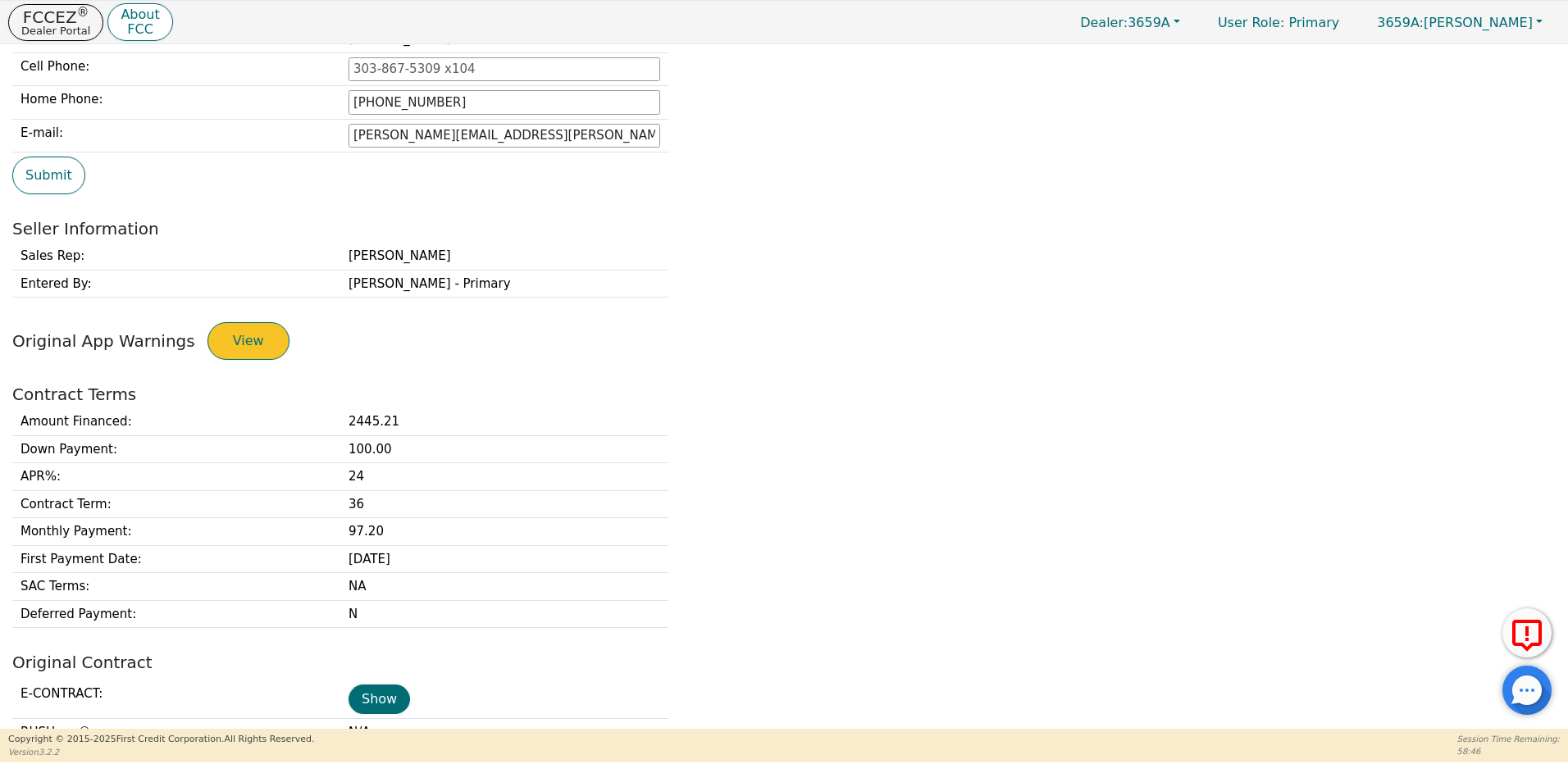
click at [243, 348] on button "View" at bounding box center [249, 340] width 82 height 38
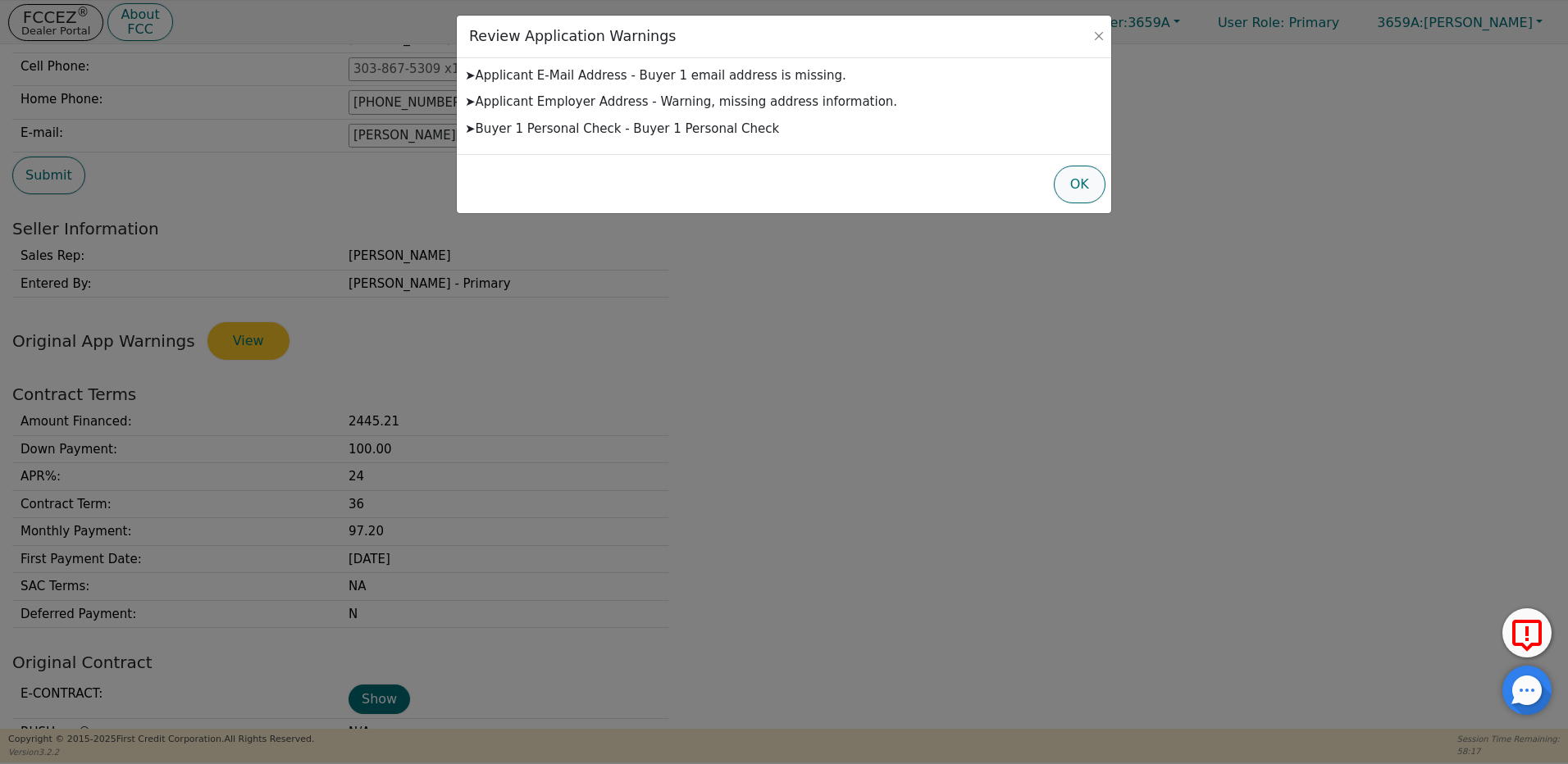
click at [1080, 182] on button "OK" at bounding box center [1078, 184] width 51 height 38
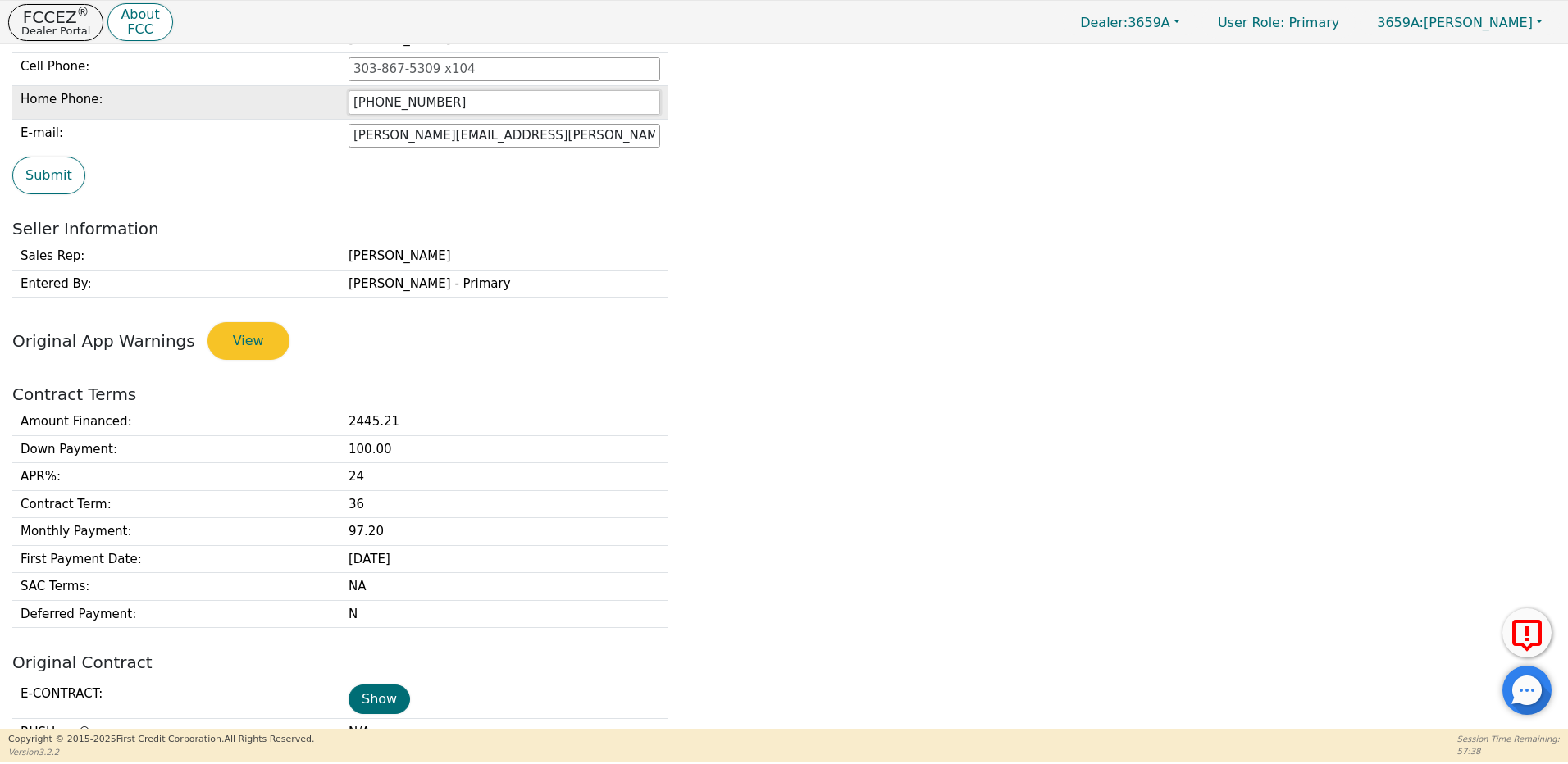
drag, startPoint x: 476, startPoint y: 100, endPoint x: 322, endPoint y: 90, distance: 154.3
click at [322, 90] on tr "Home Phone: [PHONE_NUMBER]" at bounding box center [340, 103] width 656 height 34
